Goal: Browse casually: Explore the website without a specific task or goal

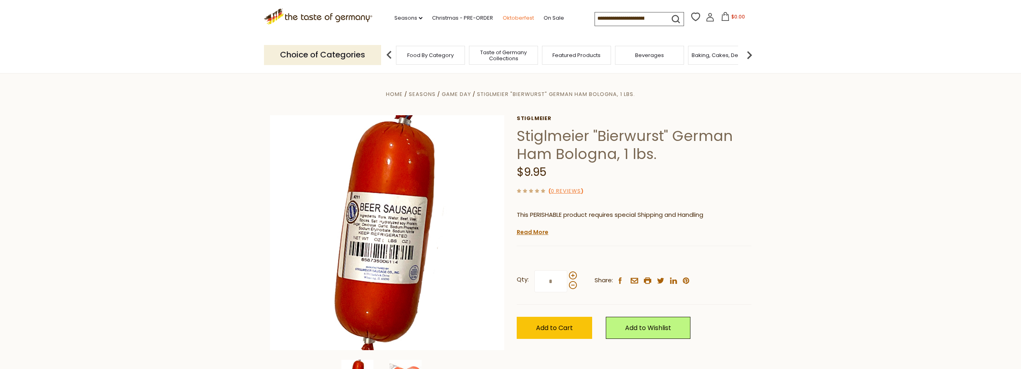
click at [517, 17] on link "Oktoberfest" at bounding box center [518, 18] width 31 height 9
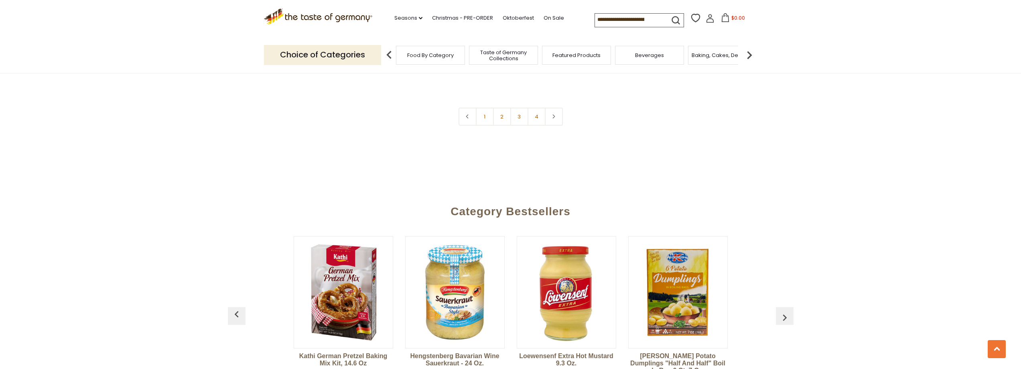
scroll to position [2166, 0]
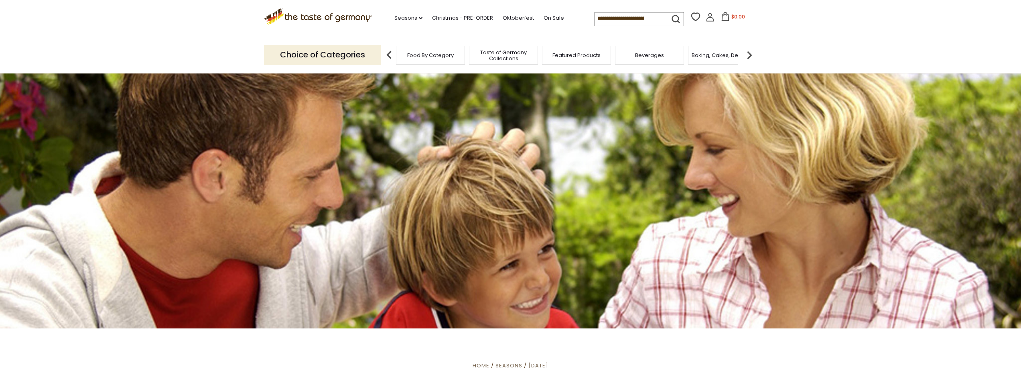
click at [580, 56] on span "Featured Products" at bounding box center [576, 55] width 48 height 6
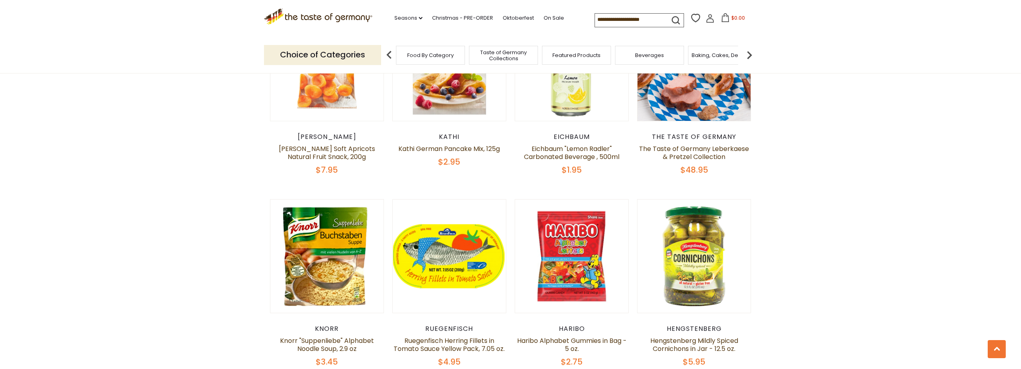
scroll to position [241, 0]
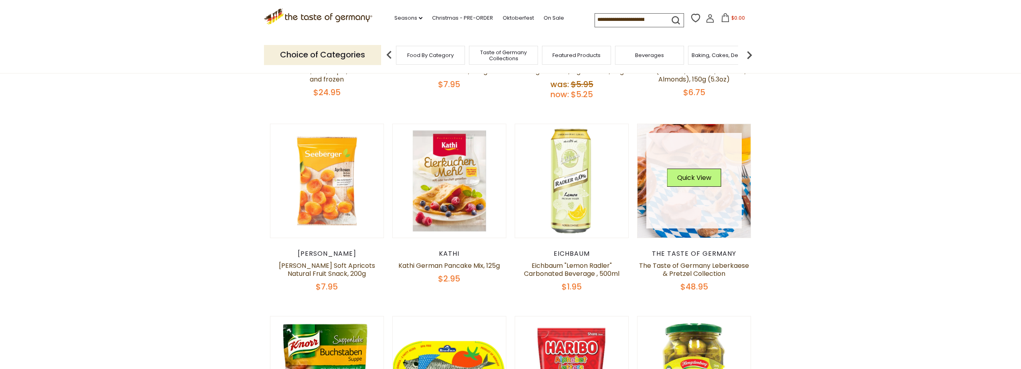
click at [702, 193] on div "Quick View" at bounding box center [693, 180] width 95 height 95
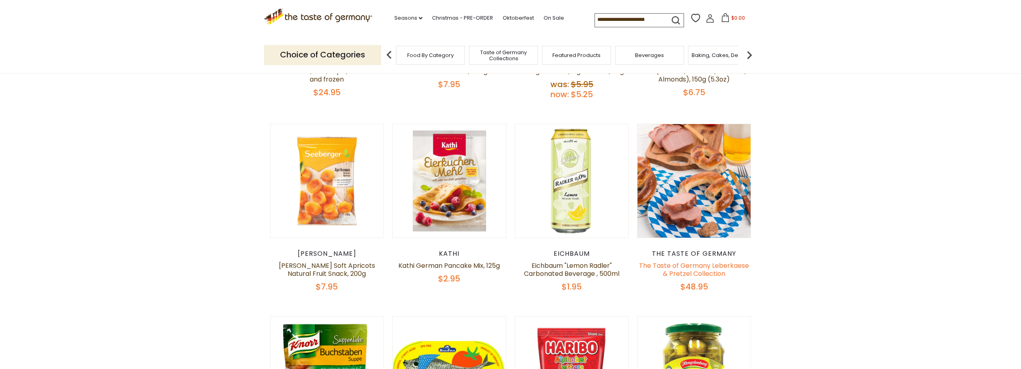
click at [703, 265] on link "The Taste of Germany Leberkaese & Pretzel Collection" at bounding box center [694, 269] width 110 height 17
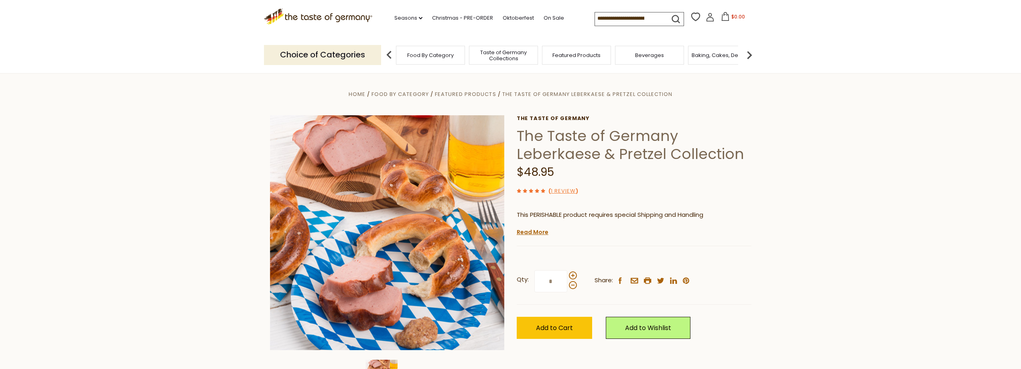
click at [436, 54] on span "Food By Category" at bounding box center [430, 55] width 47 height 6
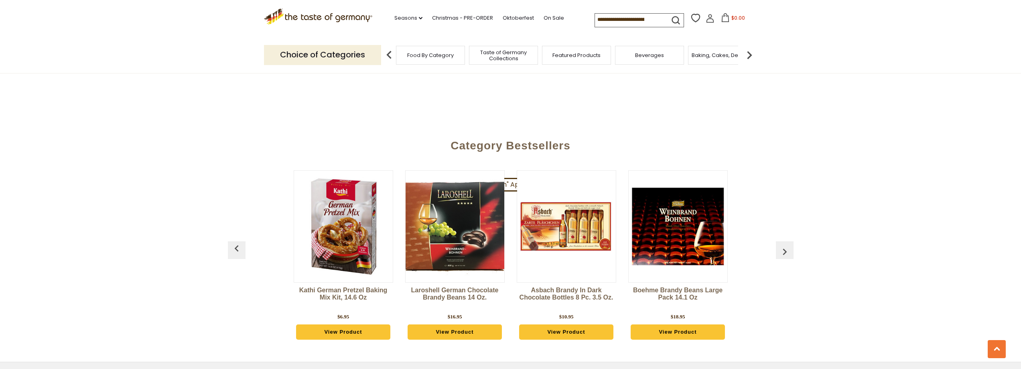
scroll to position [1925, 0]
click at [673, 219] on img at bounding box center [678, 225] width 99 height 99
